Goal: Transaction & Acquisition: Purchase product/service

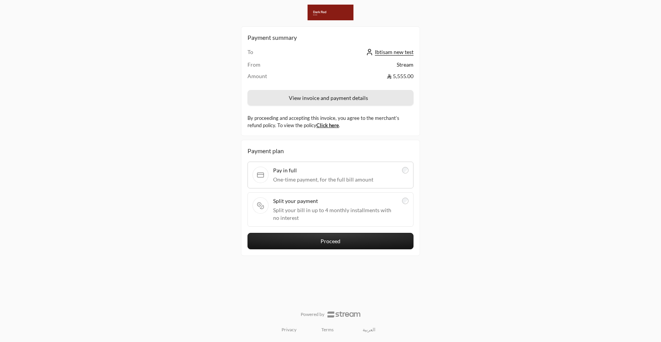
click at [298, 99] on button "View invoice and payment details" at bounding box center [331, 98] width 166 height 16
click at [368, 329] on link "العربية" at bounding box center [368, 329] width 21 height 12
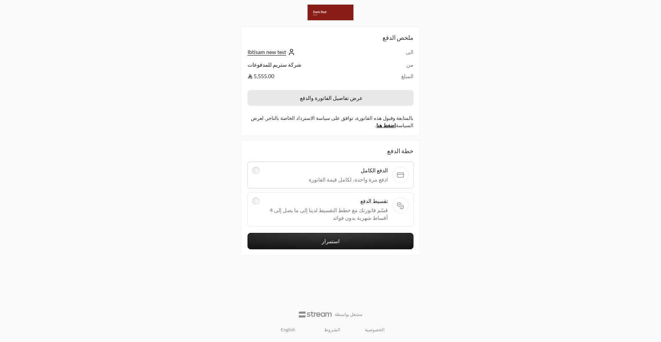
drag, startPoint x: 0, startPoint y: 0, endPoint x: 337, endPoint y: 98, distance: 350.6
click at [337, 98] on button "عرض تفاصيل الفاتورة والدفع" at bounding box center [331, 98] width 166 height 16
